Goal: Navigation & Orientation: Understand site structure

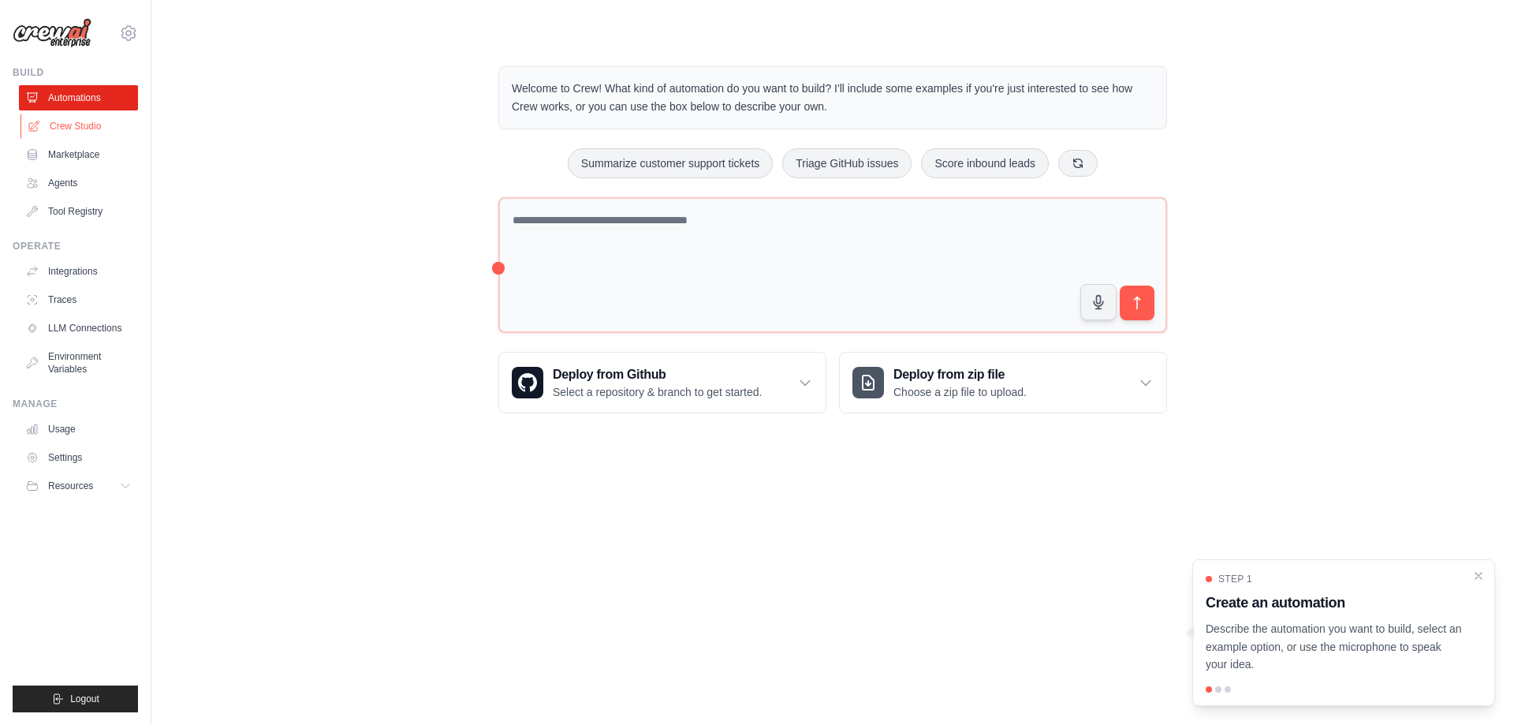
click at [81, 131] on link "Crew Studio" at bounding box center [80, 126] width 119 height 25
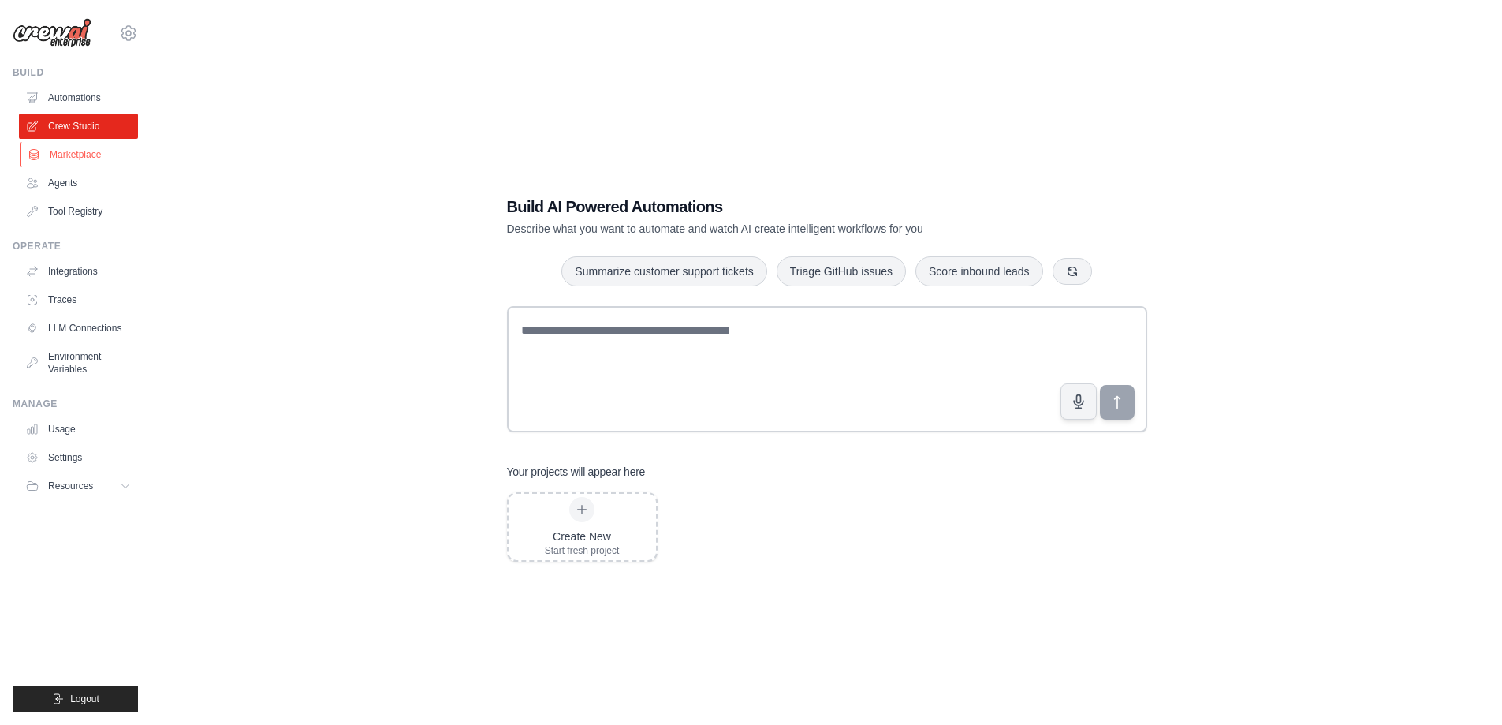
click at [71, 157] on link "Marketplace" at bounding box center [80, 154] width 119 height 25
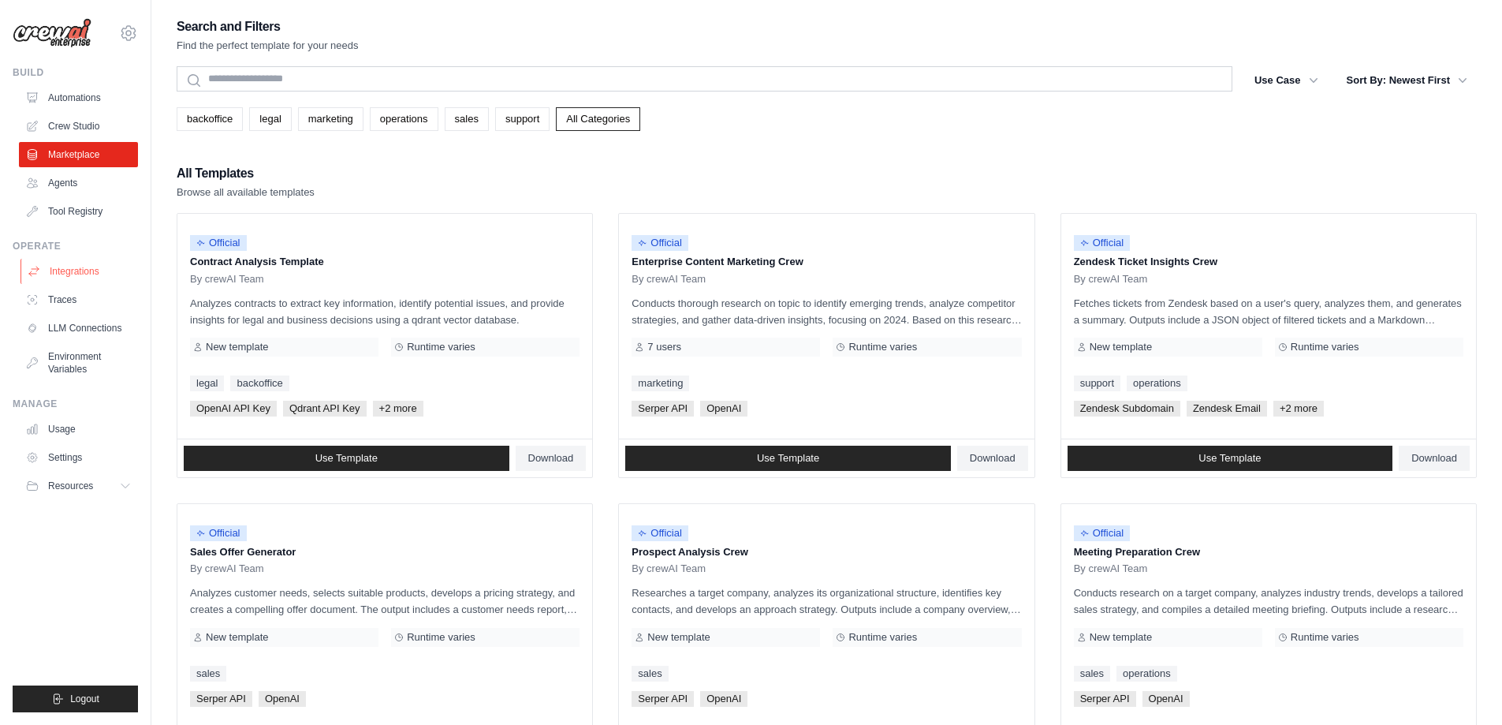
click at [96, 268] on link "Integrations" at bounding box center [80, 271] width 119 height 25
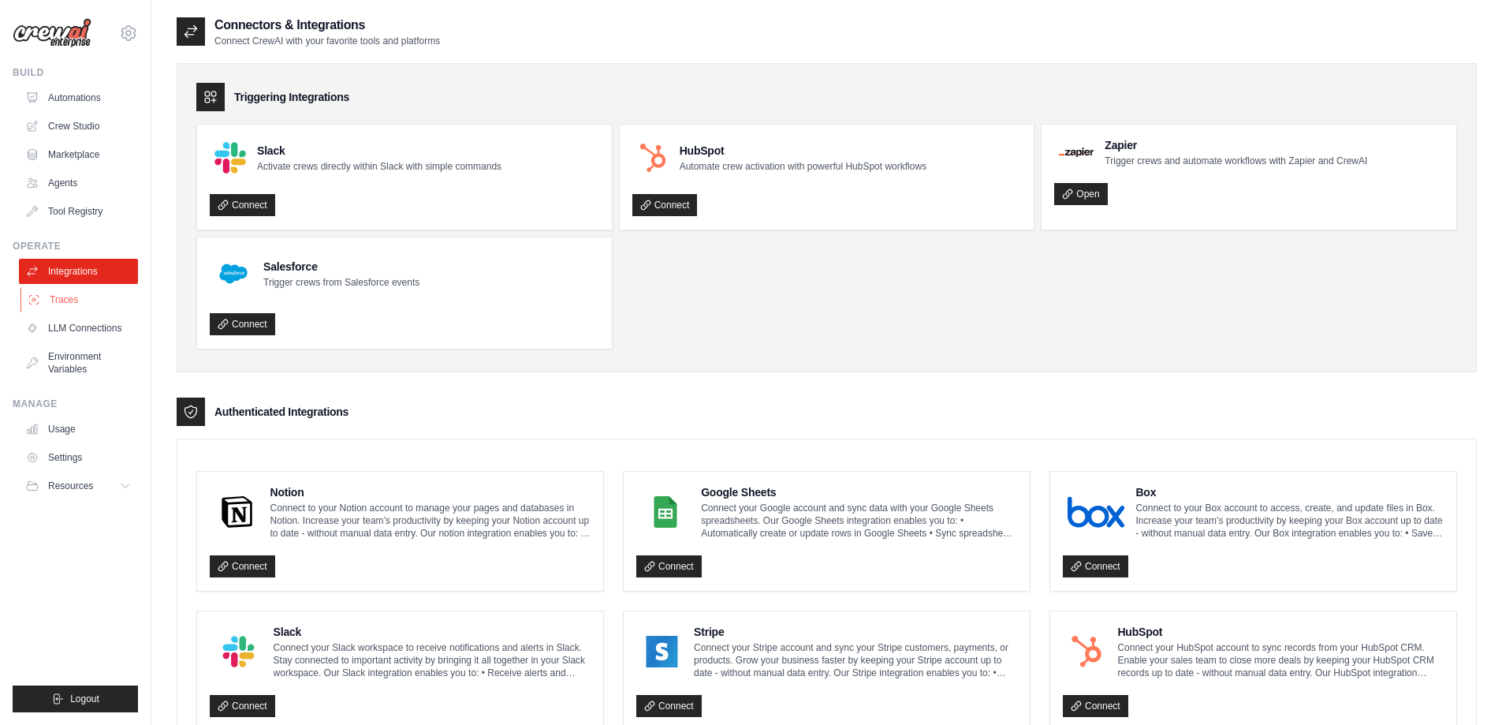
click at [80, 309] on link "Traces" at bounding box center [80, 299] width 119 height 25
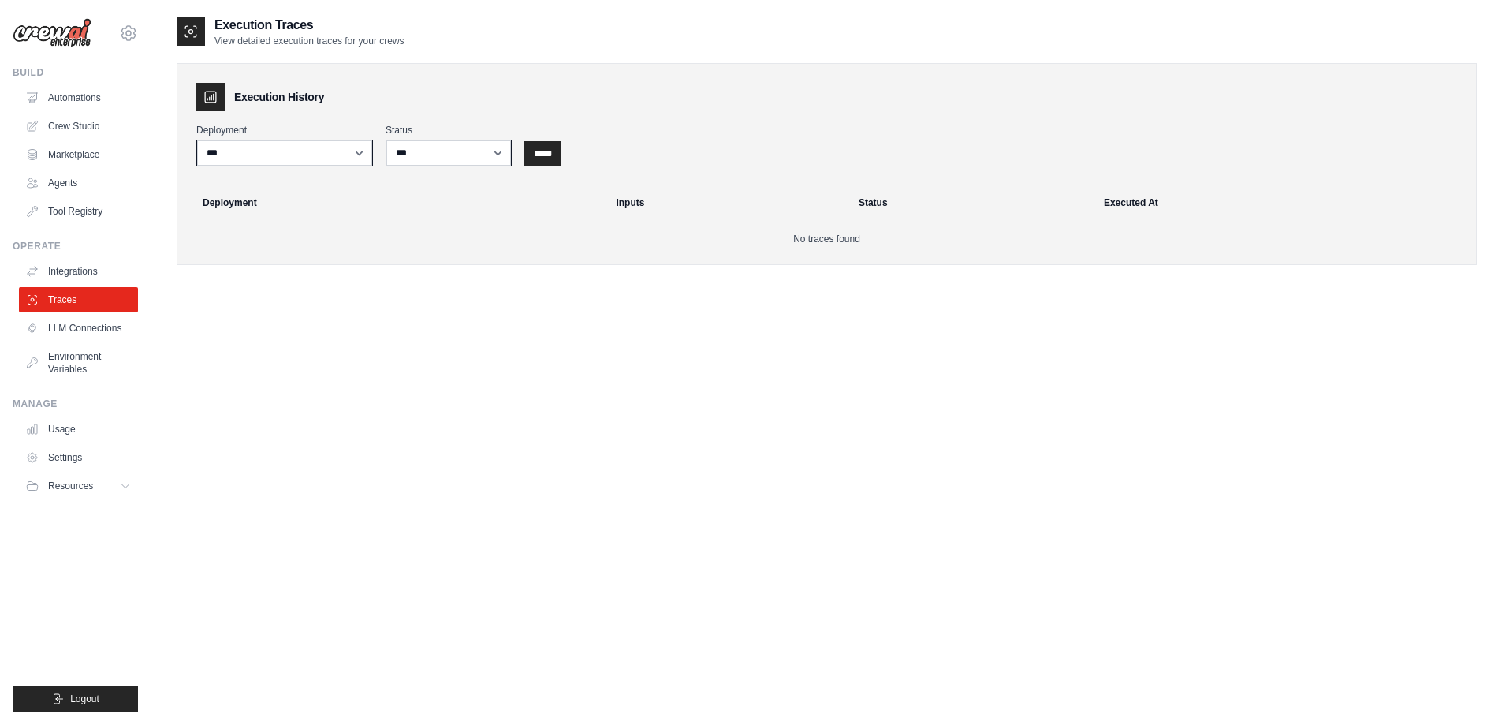
click at [103, 341] on ul "Integrations Traces LLM Connections Environment Variables" at bounding box center [78, 320] width 119 height 123
click at [93, 324] on link "LLM Connections" at bounding box center [80, 327] width 119 height 25
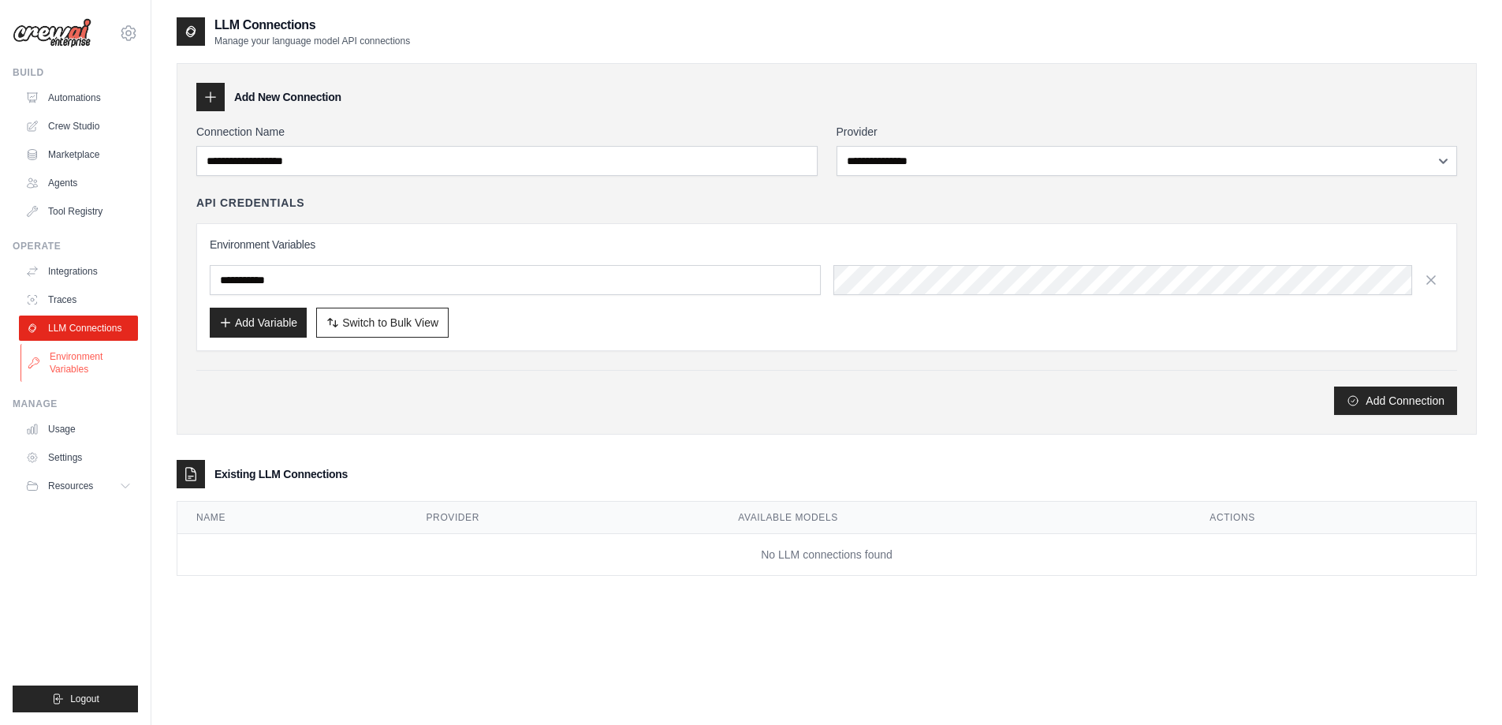
click at [88, 350] on link "Environment Variables" at bounding box center [80, 363] width 119 height 38
